Goal: Task Accomplishment & Management: Use online tool/utility

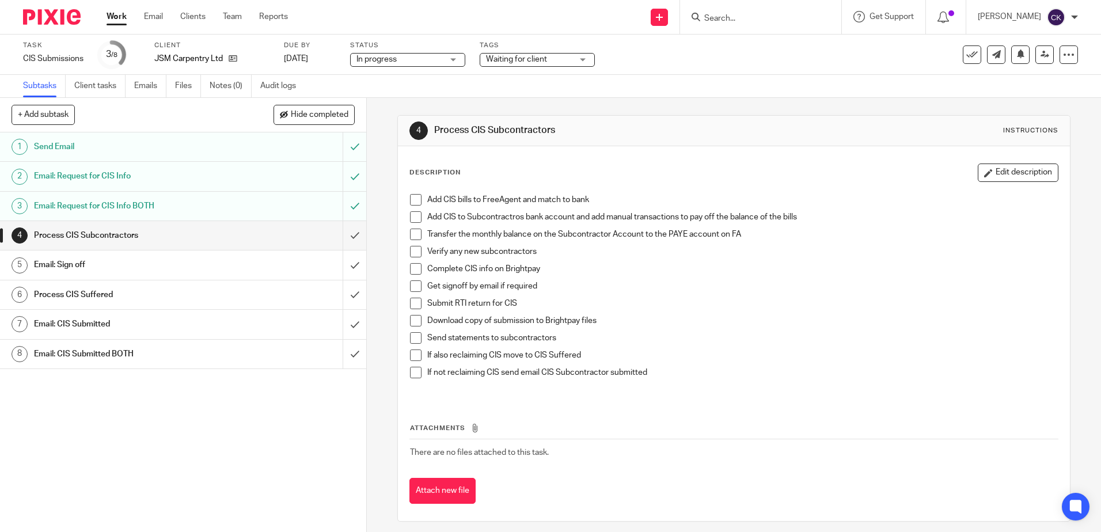
drag, startPoint x: 111, startPoint y: 14, endPoint x: 117, endPoint y: 21, distance: 9.4
click at [111, 14] on link "Work" at bounding box center [116, 17] width 20 height 12
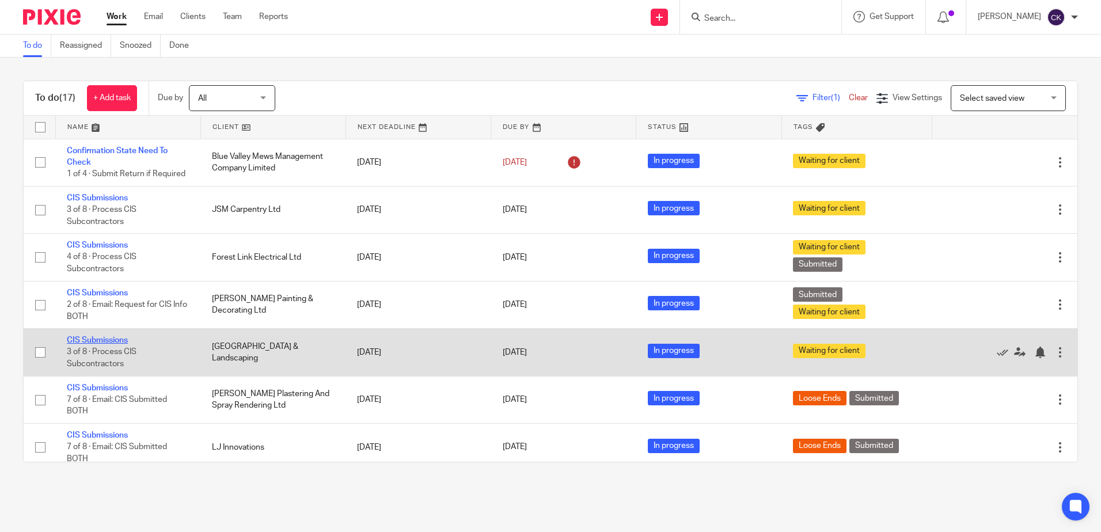
click at [93, 341] on link "CIS Submissions" at bounding box center [97, 340] width 61 height 8
